Goal: Check status: Check status

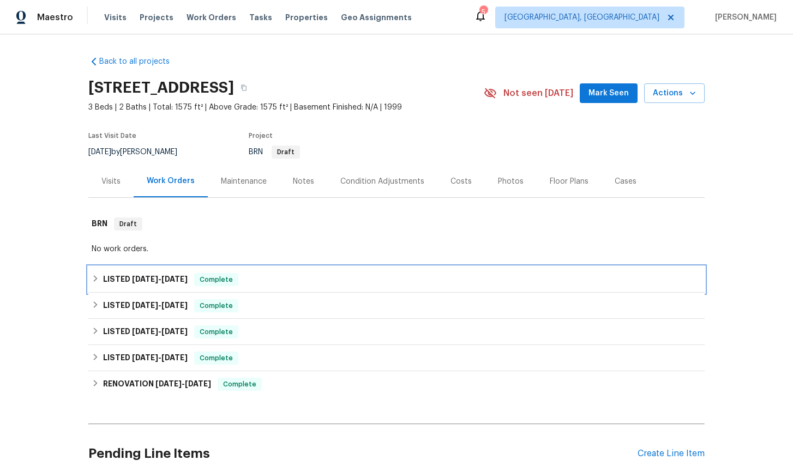
click at [97, 278] on icon at bounding box center [96, 278] width 4 height 7
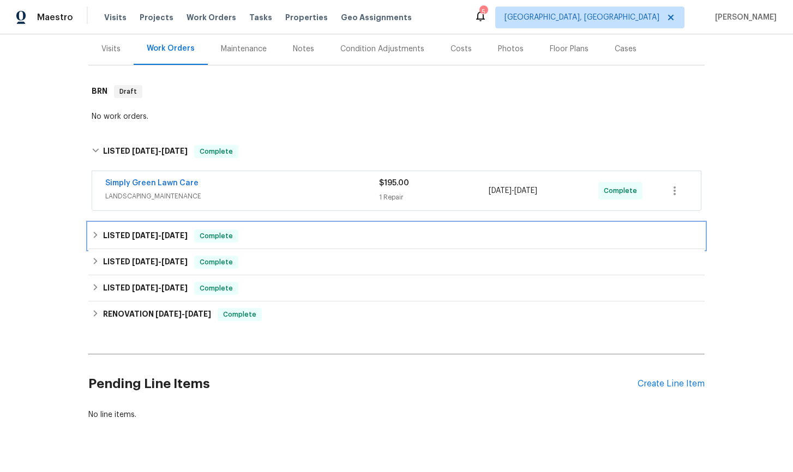
click at [93, 236] on icon at bounding box center [96, 235] width 8 height 8
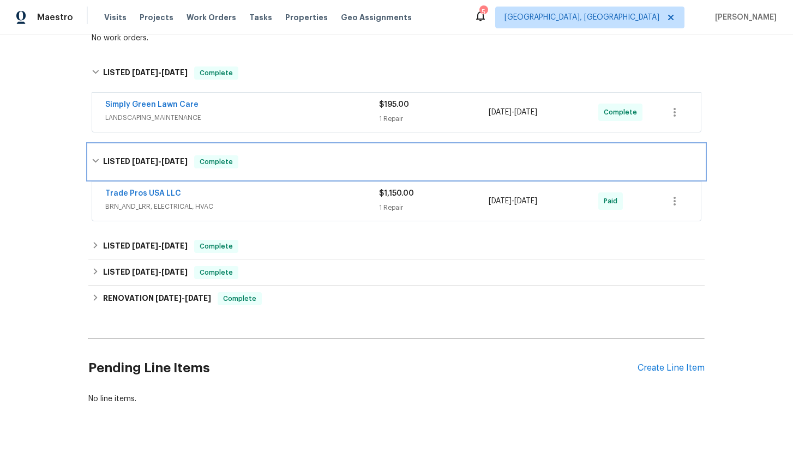
scroll to position [218, 0]
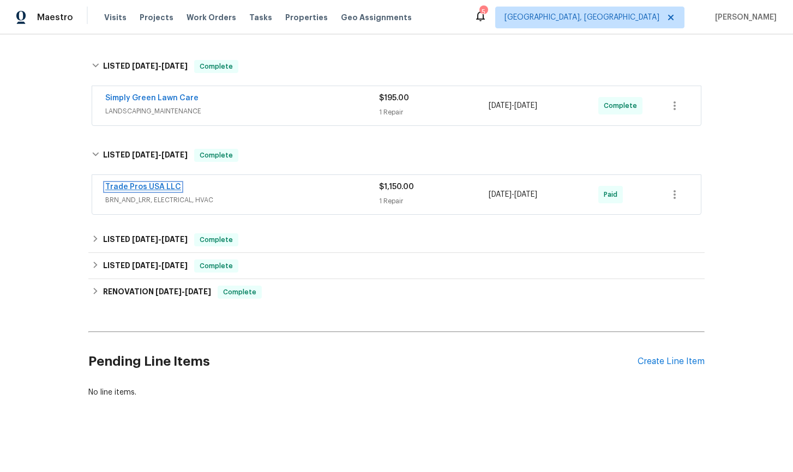
click at [152, 188] on link "Trade Pros USA LLC" at bounding box center [143, 187] width 76 height 8
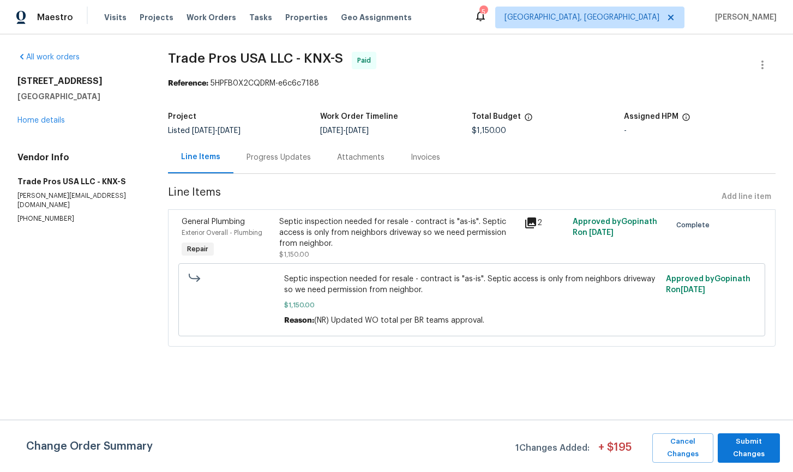
click at [296, 160] on div "Progress Updates" at bounding box center [279, 157] width 64 height 11
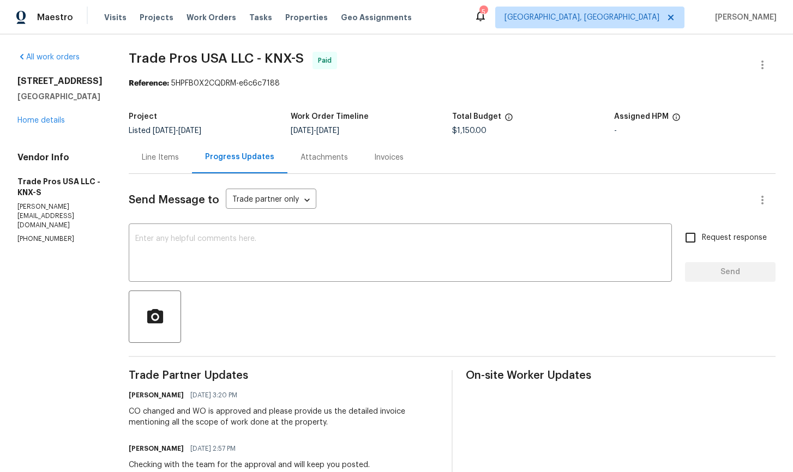
click at [375, 159] on div "Invoices" at bounding box center [388, 157] width 29 height 11
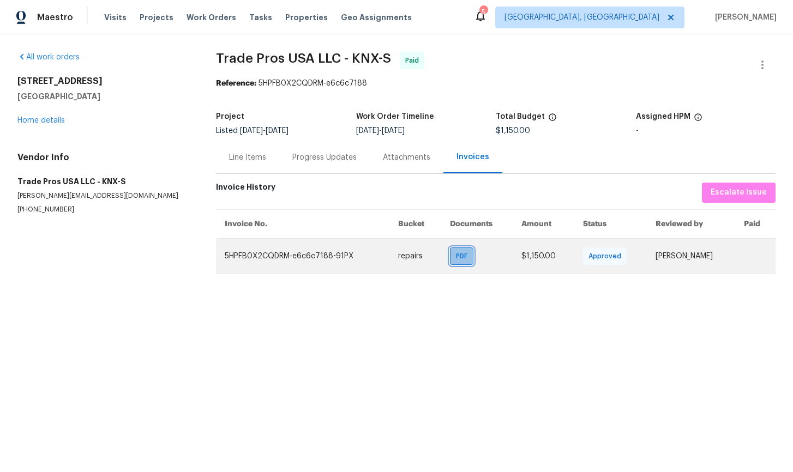
click at [456, 259] on span "PDF" at bounding box center [464, 256] width 16 height 11
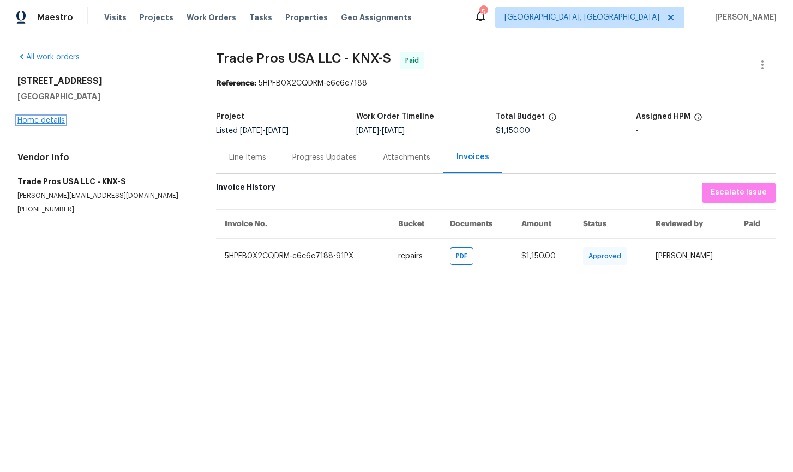
click at [48, 119] on link "Home details" at bounding box center [40, 121] width 47 height 8
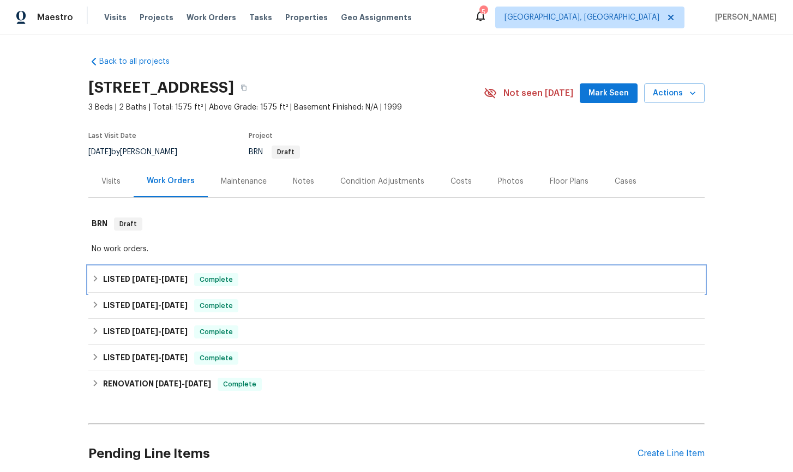
click at [94, 279] on icon at bounding box center [96, 279] width 8 height 8
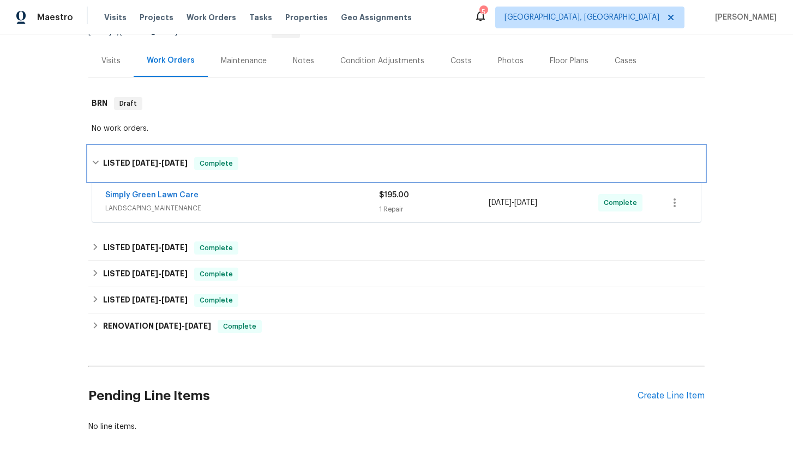
scroll to position [155, 0]
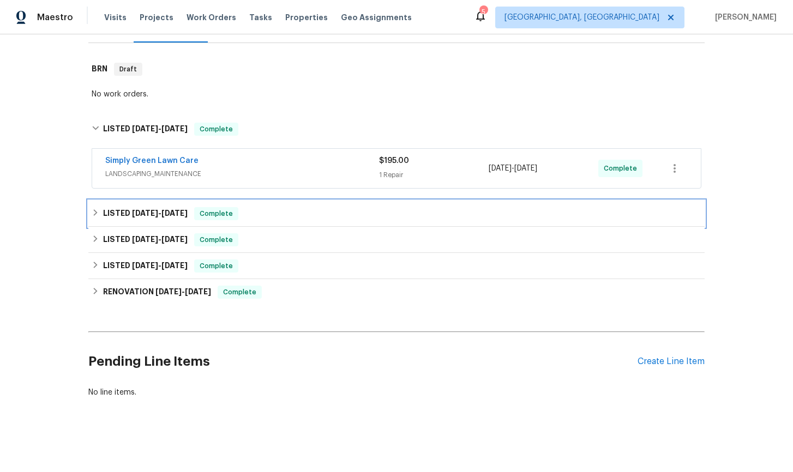
click at [98, 214] on icon at bounding box center [96, 213] width 8 height 8
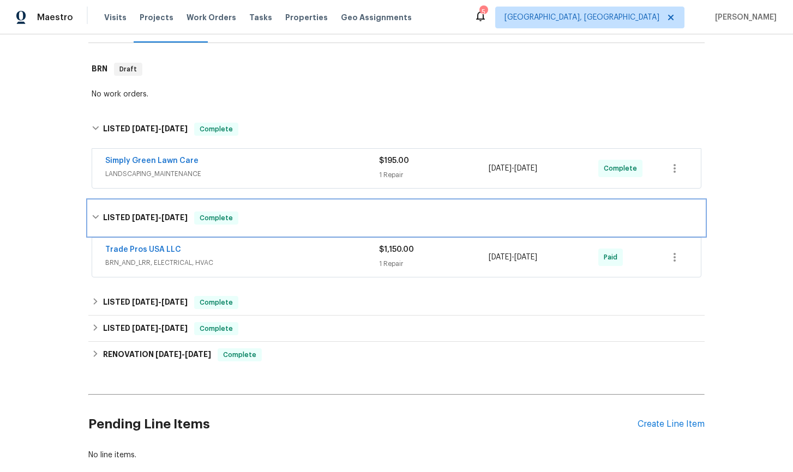
scroll to position [218, 0]
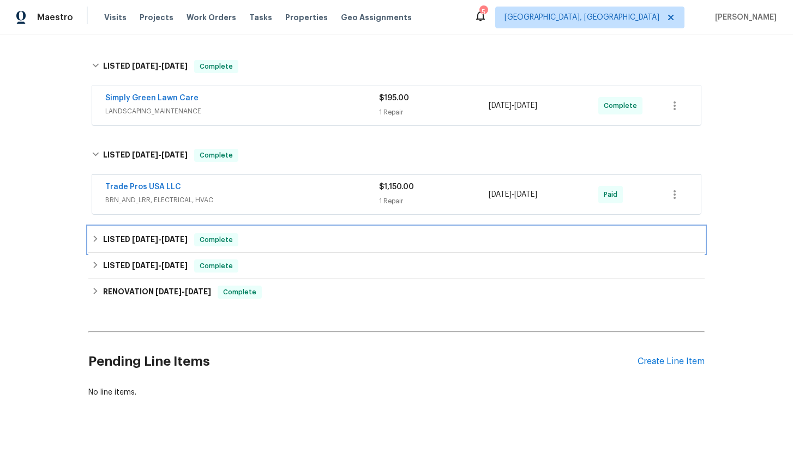
click at [94, 239] on icon at bounding box center [96, 239] width 8 height 8
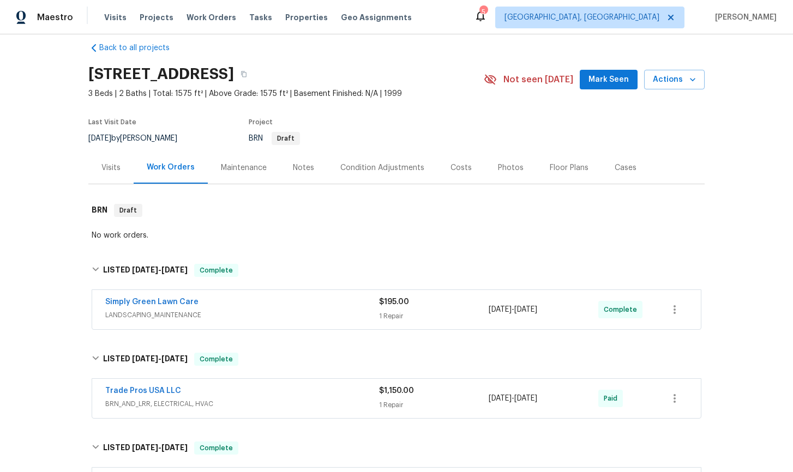
scroll to position [0, 0]
